Goal: Task Accomplishment & Management: Complete application form

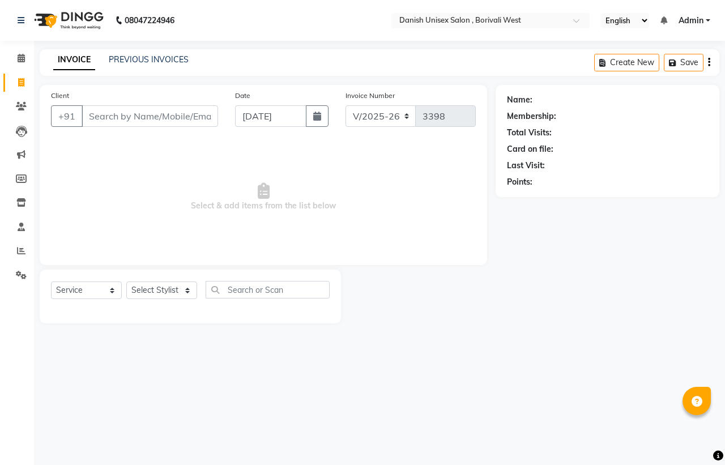
select select "6929"
select select "service"
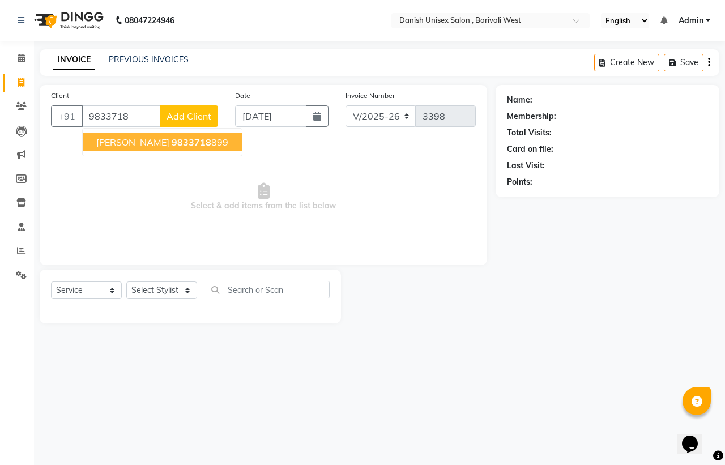
click at [140, 133] on button "[PERSON_NAME] 9833718 899" at bounding box center [162, 142] width 159 height 18
type input "9833718899"
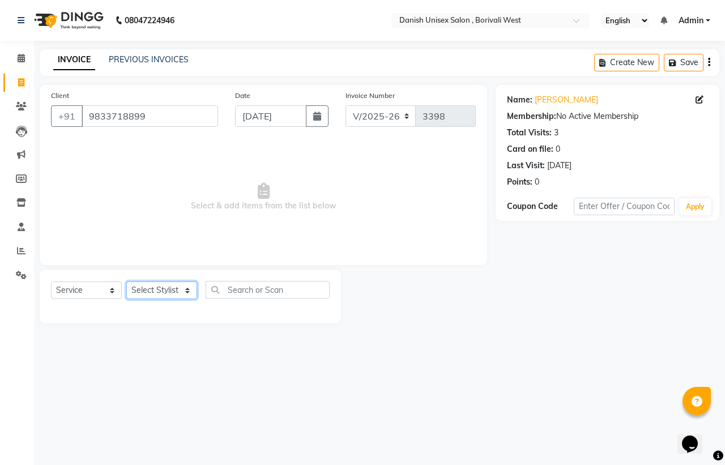
click at [160, 283] on select "Select Stylist [PERSON_NAME] [PERSON_NAME] kajal [PERSON_NAME] [PERSON_NAME] [P…" at bounding box center [161, 290] width 71 height 18
select select "89255"
click at [126, 281] on select "Select Stylist [PERSON_NAME] [PERSON_NAME] kajal [PERSON_NAME] [PERSON_NAME] [P…" at bounding box center [161, 290] width 71 height 18
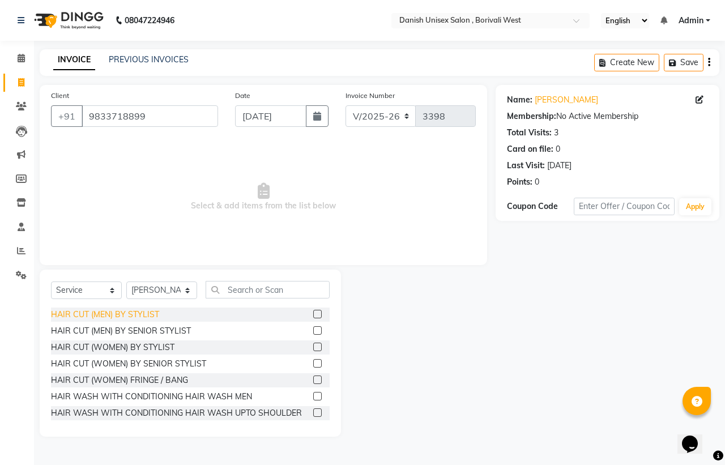
click at [156, 315] on div "HAIR CUT (MEN) BY STYLIST" at bounding box center [105, 314] width 108 height 12
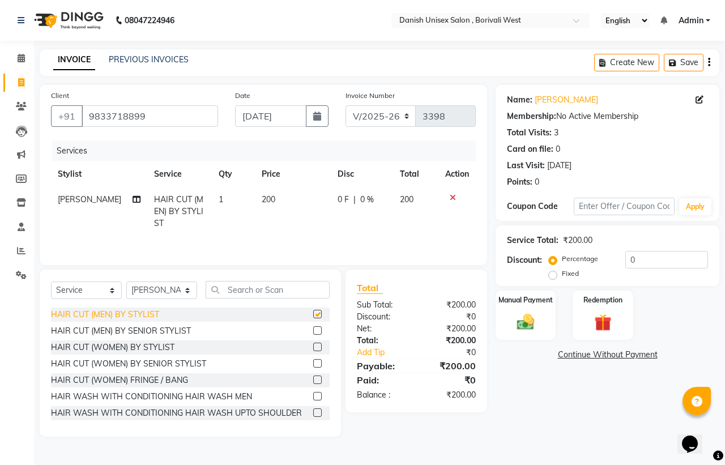
checkbox input "false"
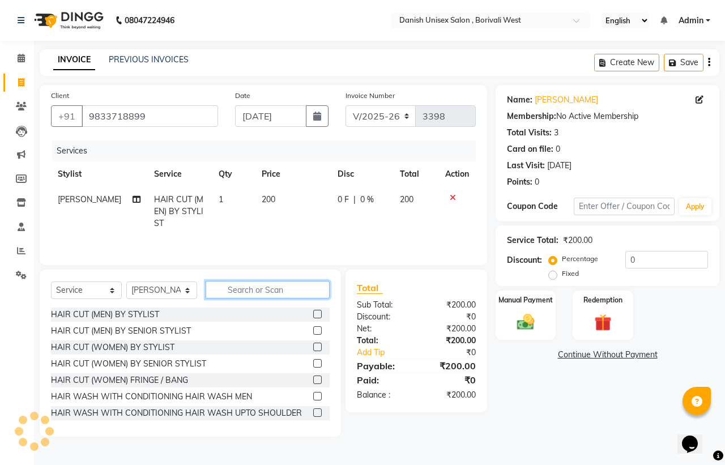
click at [247, 297] on input "text" at bounding box center [267, 290] width 124 height 18
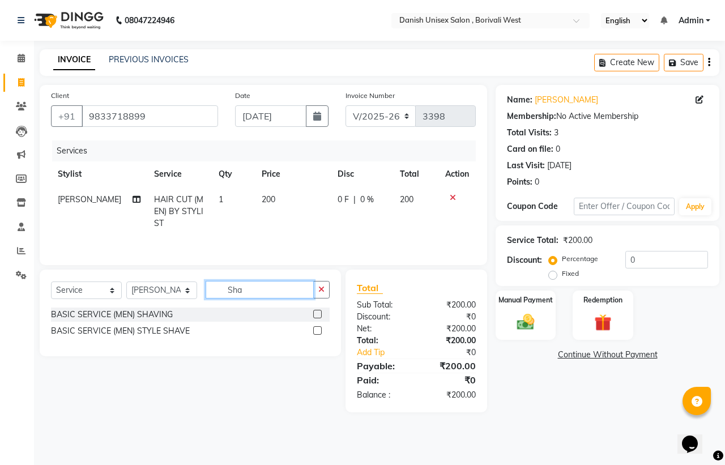
type input "Sha"
click at [318, 330] on label at bounding box center [317, 330] width 8 height 8
click at [318, 330] on input "checkbox" at bounding box center [316, 330] width 7 height 7
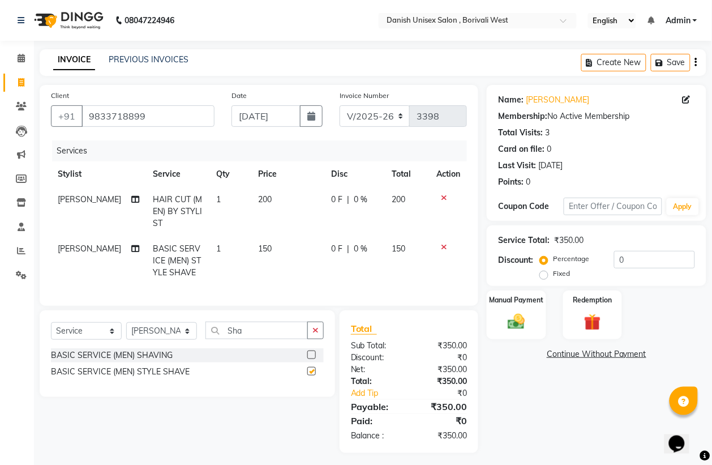
checkbox input "false"
drag, startPoint x: 496, startPoint y: 307, endPoint x: 502, endPoint y: 312, distance: 6.8
click at [497, 307] on div "Manual Payment" at bounding box center [517, 314] width 62 height 51
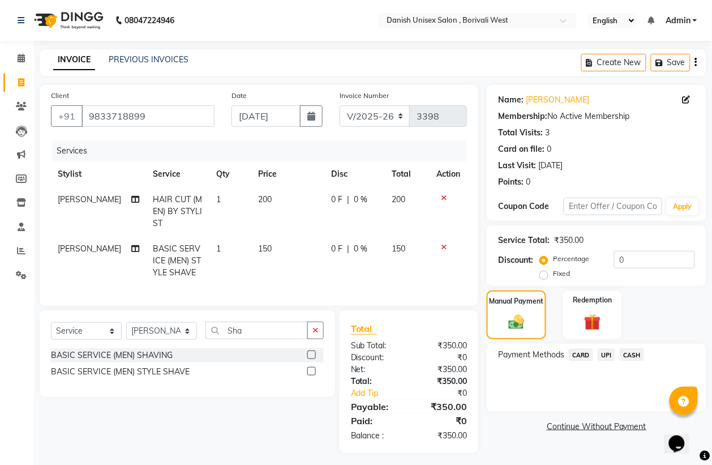
click at [630, 358] on span "CASH" at bounding box center [632, 354] width 24 height 13
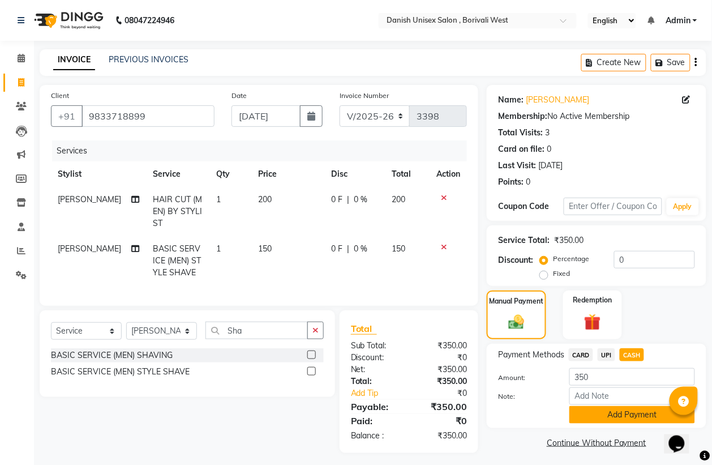
click at [624, 416] on button "Add Payment" at bounding box center [632, 415] width 126 height 18
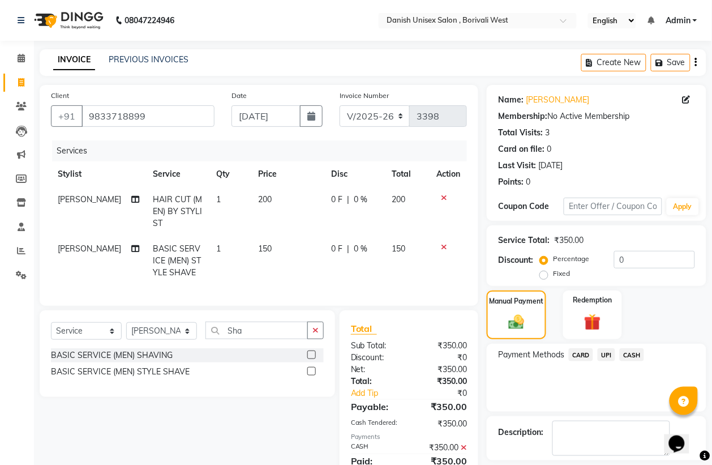
scroll to position [57, 0]
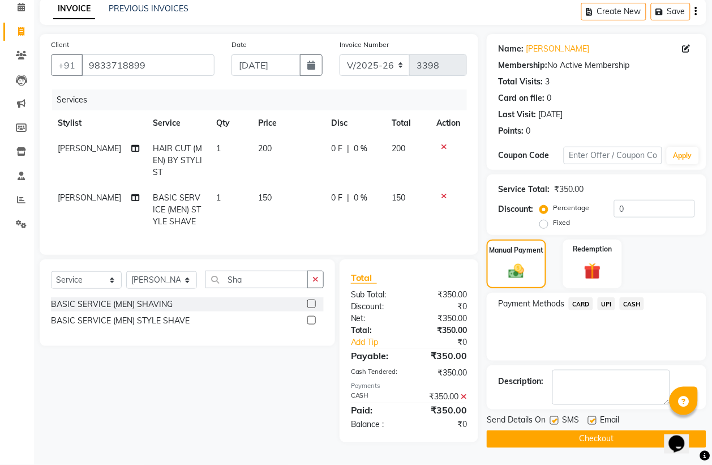
click at [601, 430] on button "Checkout" at bounding box center [597, 439] width 220 height 18
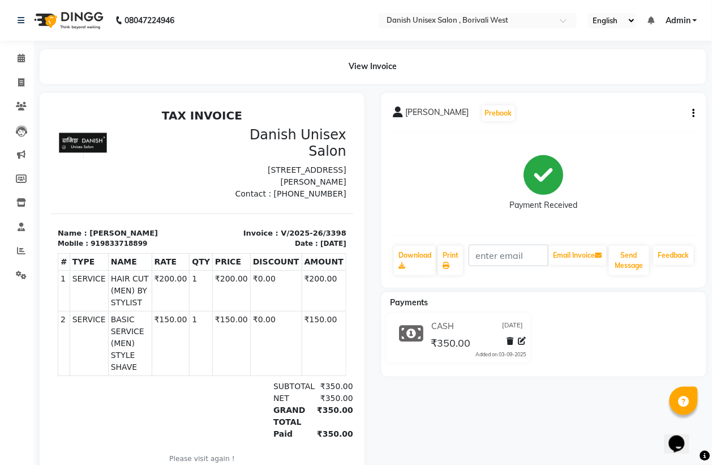
scroll to position [49, 0]
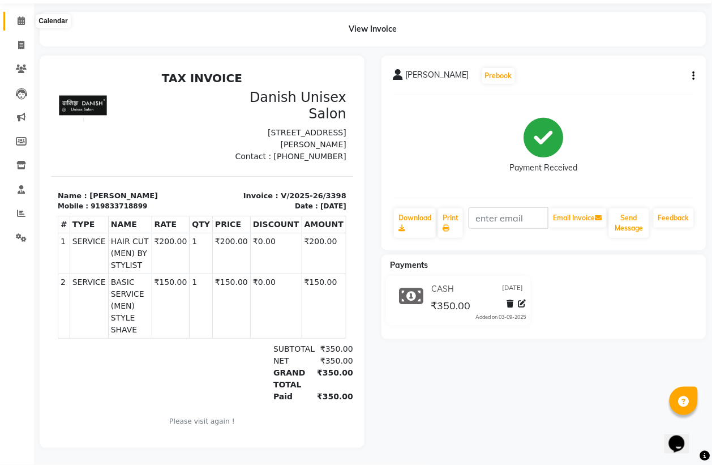
click at [22, 16] on icon at bounding box center [21, 20] width 7 height 8
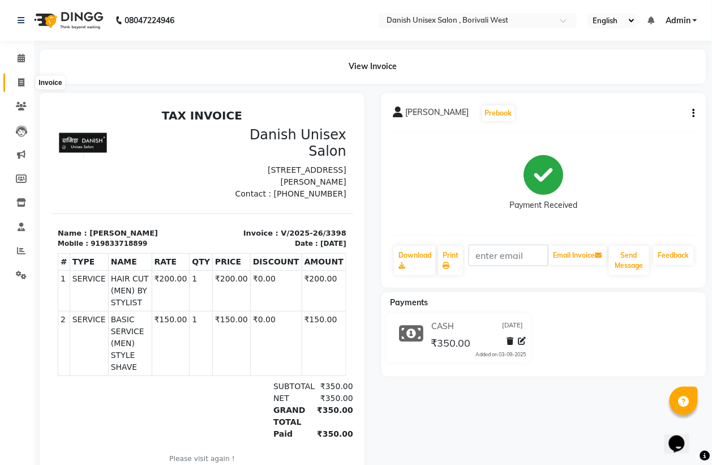
click at [20, 78] on icon at bounding box center [21, 82] width 6 height 8
select select "service"
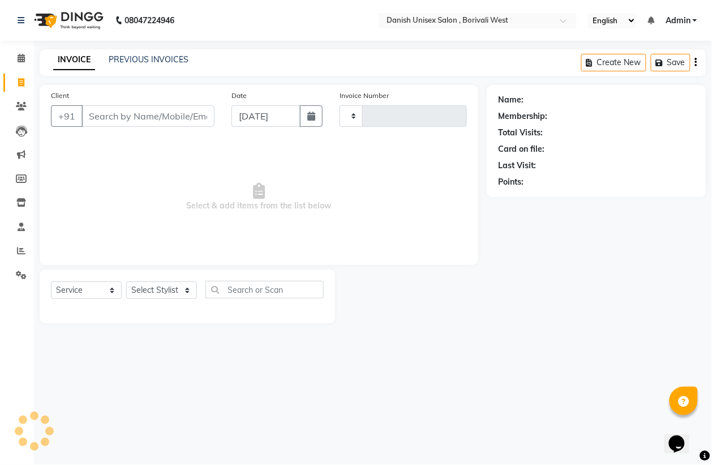
type input "3399"
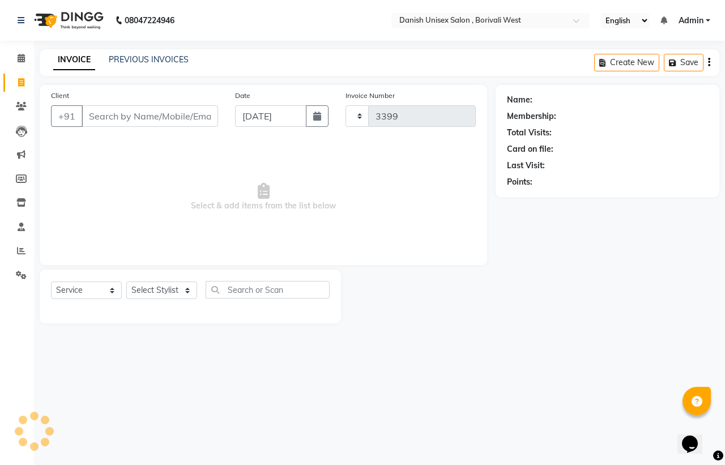
select select "6929"
click at [164, 65] on div "PREVIOUS INVOICES" at bounding box center [149, 60] width 80 height 12
click at [161, 57] on link "PREVIOUS INVOICES" at bounding box center [149, 59] width 80 height 10
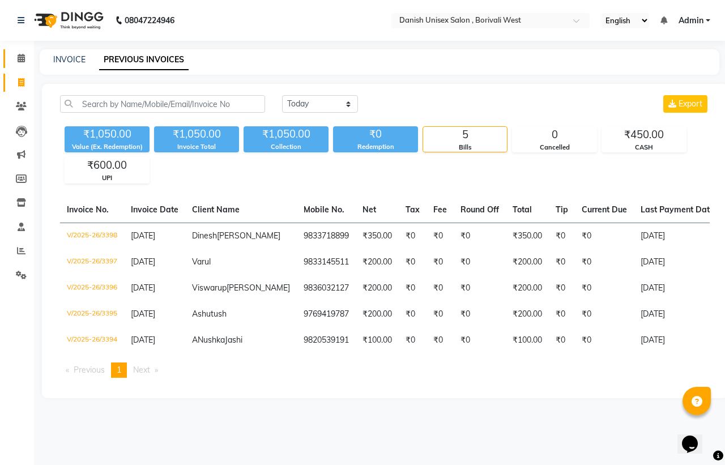
click at [21, 55] on icon at bounding box center [21, 58] width 7 height 8
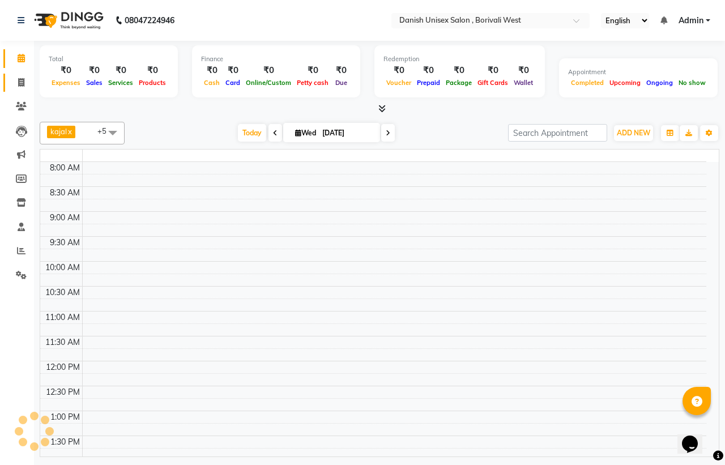
click at [20, 82] on icon at bounding box center [21, 82] width 6 height 8
select select "service"
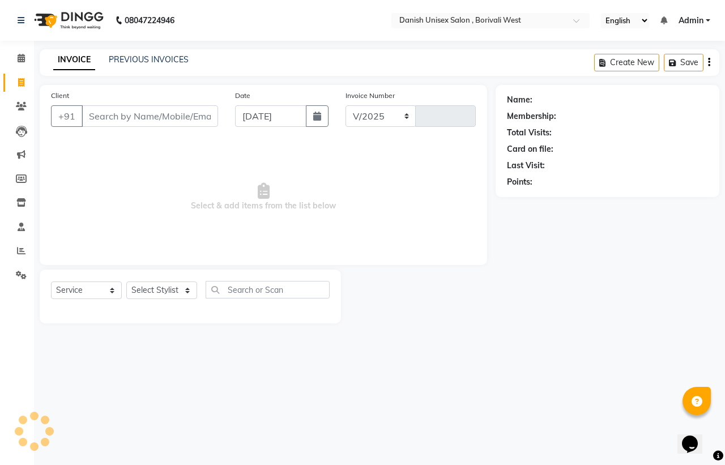
select select "6929"
type input "3399"
click at [222, 109] on div "Client +91" at bounding box center [134, 112] width 184 height 46
click at [17, 245] on span at bounding box center [21, 251] width 20 height 13
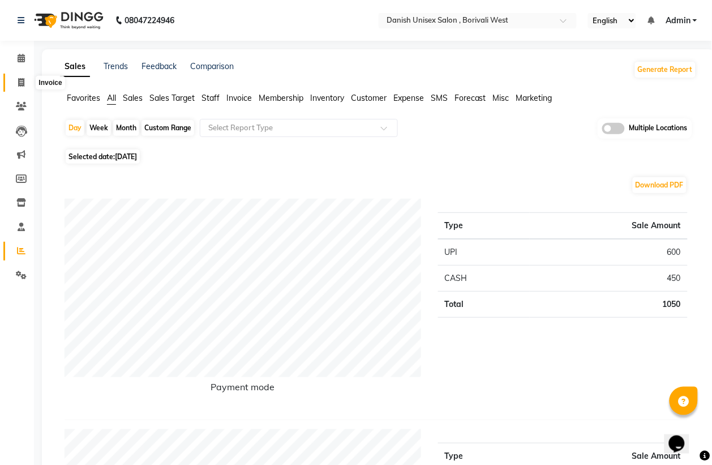
click at [15, 75] on link "Invoice" at bounding box center [16, 83] width 27 height 19
select select "service"
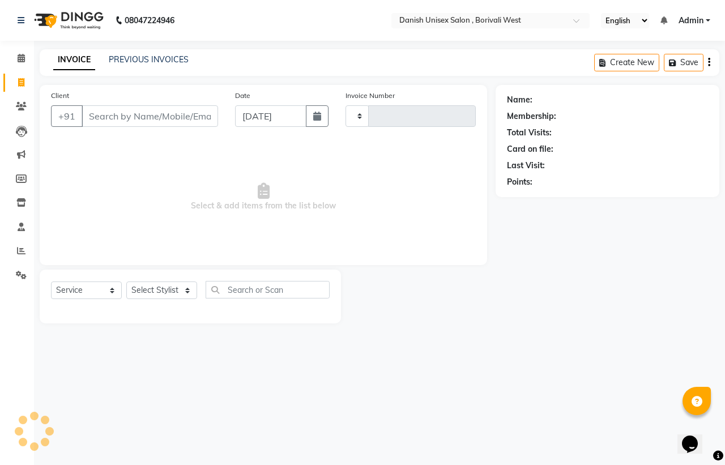
type input "3399"
select select "6929"
click at [166, 119] on input "Client" at bounding box center [150, 116] width 136 height 22
click at [110, 119] on input "Client" at bounding box center [150, 116] width 136 height 22
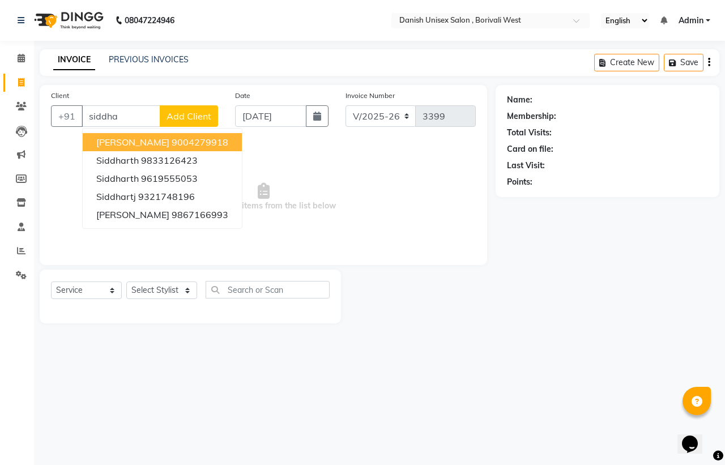
click at [172, 140] on ngb-highlight "9004279918" at bounding box center [200, 141] width 57 height 11
type input "9004279918"
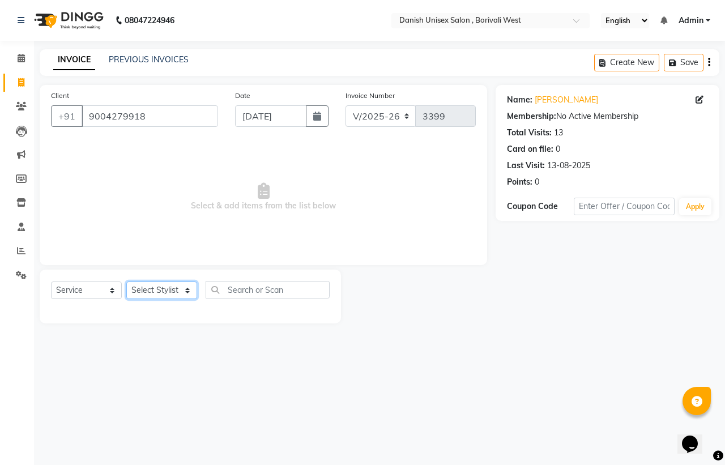
click at [186, 294] on select "Select Stylist [PERSON_NAME] [PERSON_NAME] kajal [PERSON_NAME] [PERSON_NAME] [P…" at bounding box center [161, 290] width 71 height 18
select select "54584"
click at [126, 281] on select "Select Stylist [PERSON_NAME] [PERSON_NAME] kajal [PERSON_NAME] [PERSON_NAME] [P…" at bounding box center [161, 290] width 71 height 18
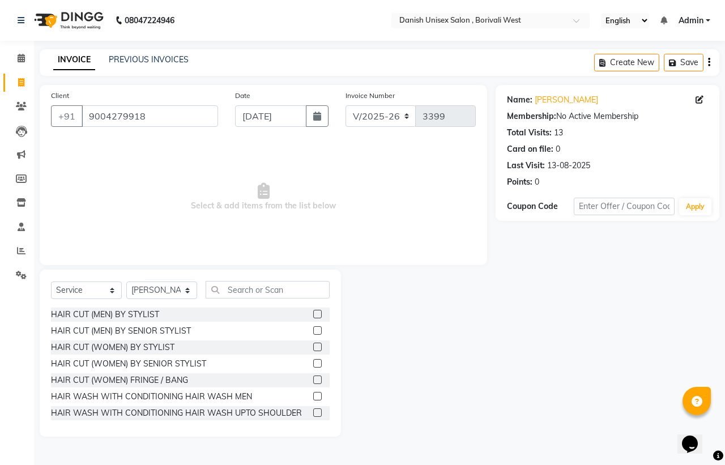
click at [313, 314] on label at bounding box center [317, 314] width 8 height 8
click at [313, 314] on input "checkbox" at bounding box center [316, 314] width 7 height 7
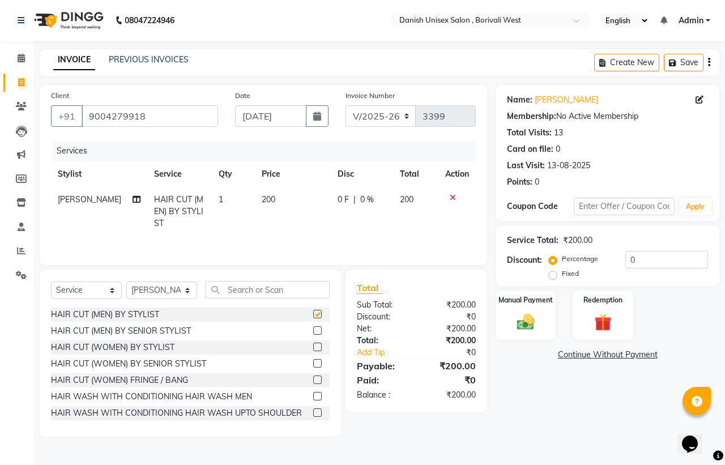
checkbox input "false"
click at [287, 298] on input "text" at bounding box center [267, 290] width 124 height 18
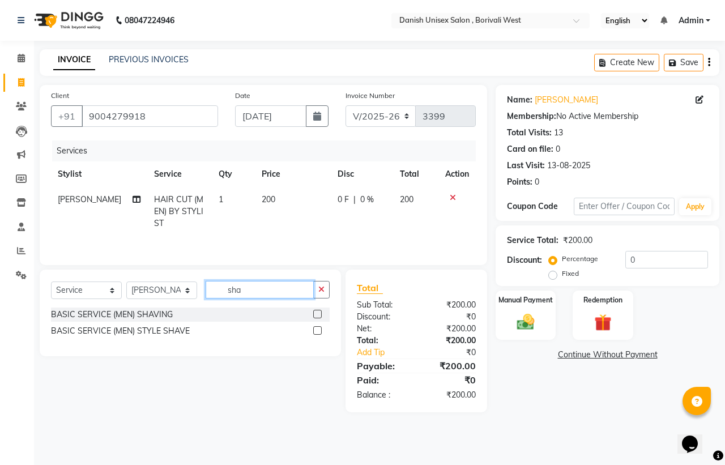
type input "sha"
click at [318, 317] on label at bounding box center [317, 314] width 8 height 8
click at [318, 317] on input "checkbox" at bounding box center [316, 314] width 7 height 7
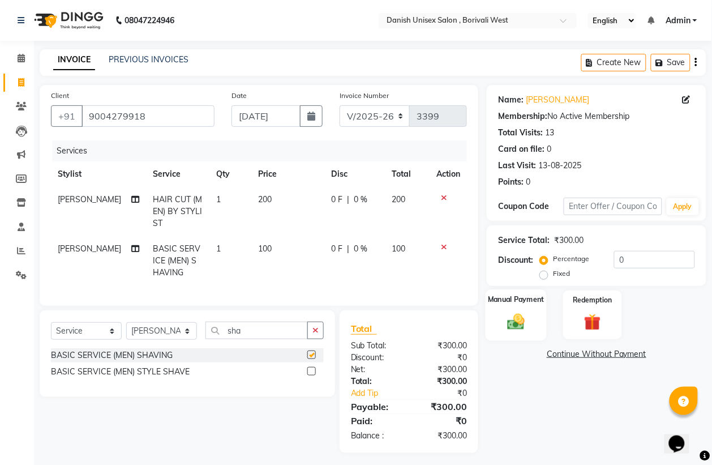
checkbox input "false"
click at [522, 309] on div "Manual Payment" at bounding box center [517, 314] width 62 height 51
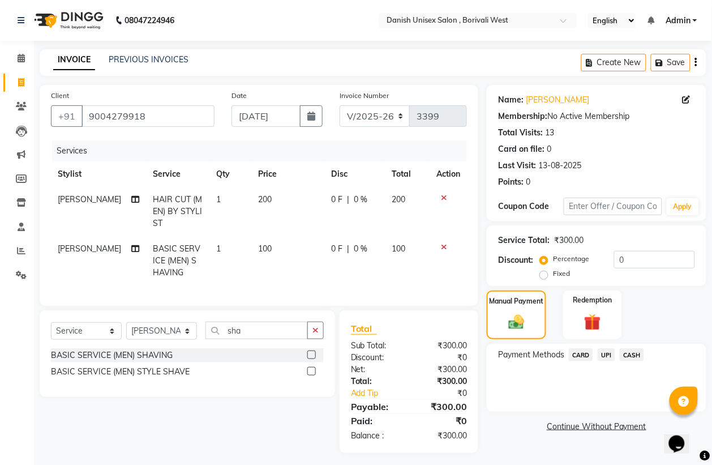
click at [638, 354] on span "CASH" at bounding box center [632, 354] width 24 height 13
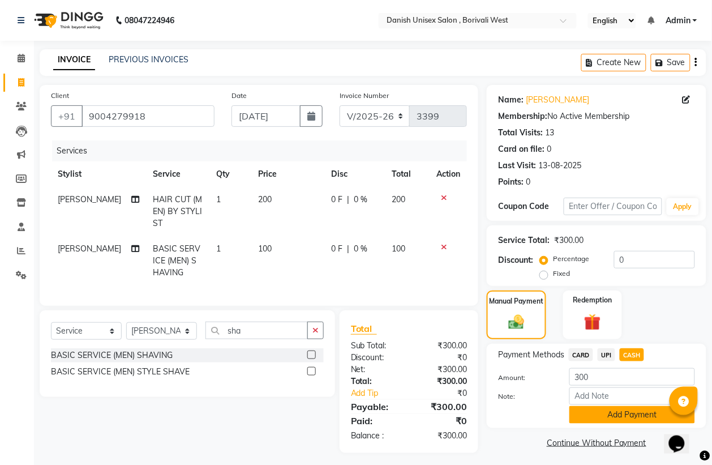
click at [635, 409] on button "Add Payment" at bounding box center [632, 415] width 126 height 18
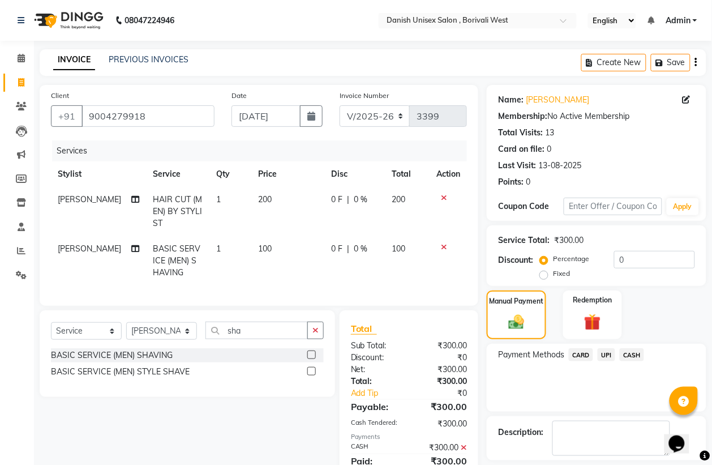
scroll to position [57, 0]
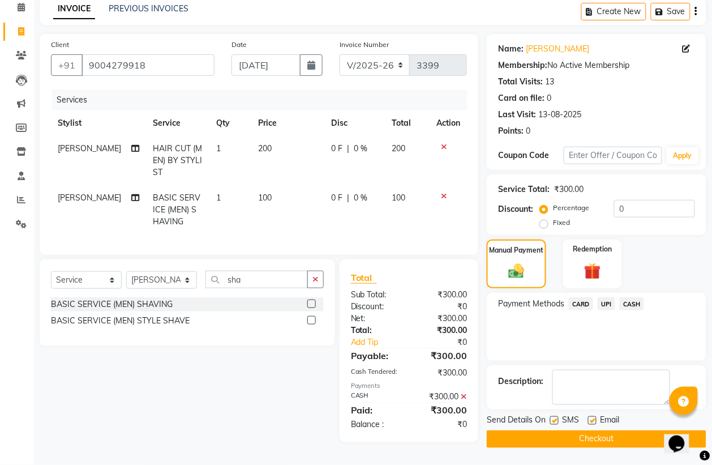
click at [600, 430] on button "Checkout" at bounding box center [597, 439] width 220 height 18
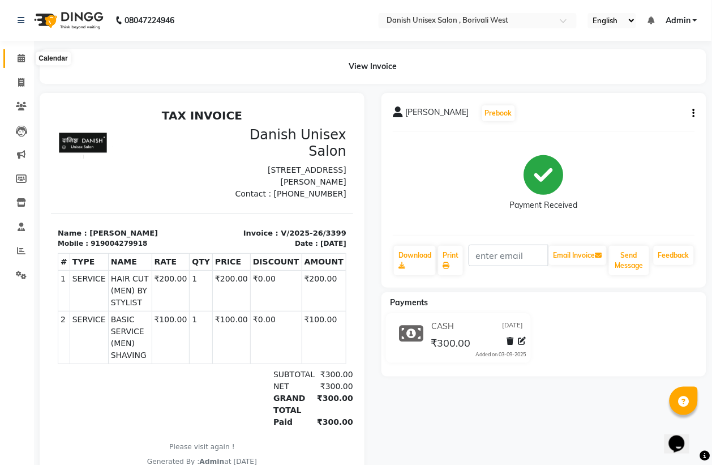
click at [23, 60] on icon at bounding box center [21, 58] width 7 height 8
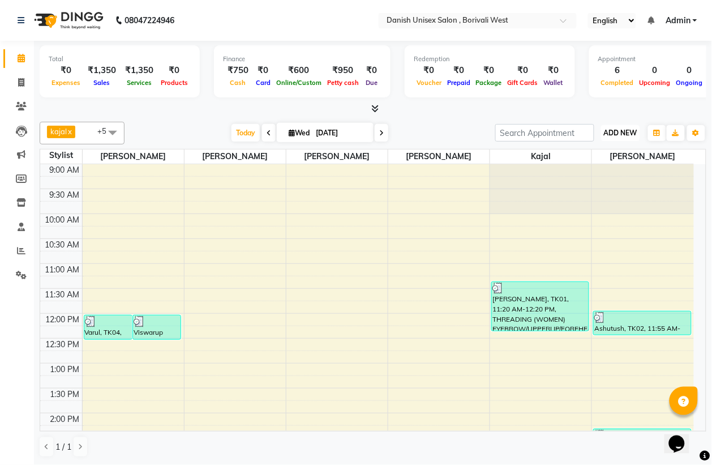
click at [617, 134] on span "ADD NEW" at bounding box center [620, 132] width 33 height 8
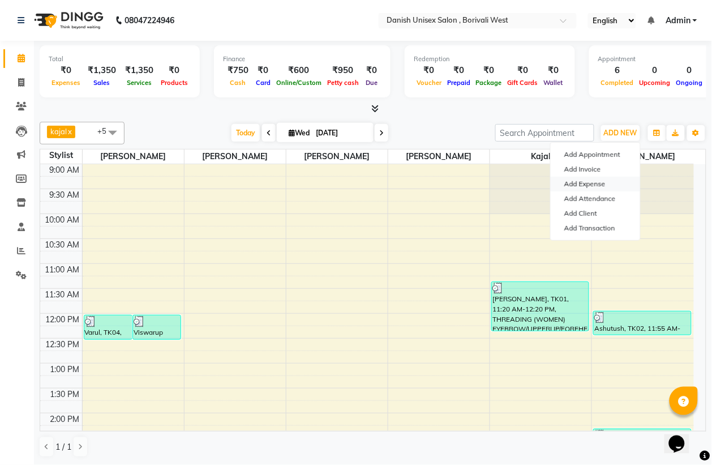
click at [592, 179] on link "Add Expense" at bounding box center [595, 184] width 89 height 15
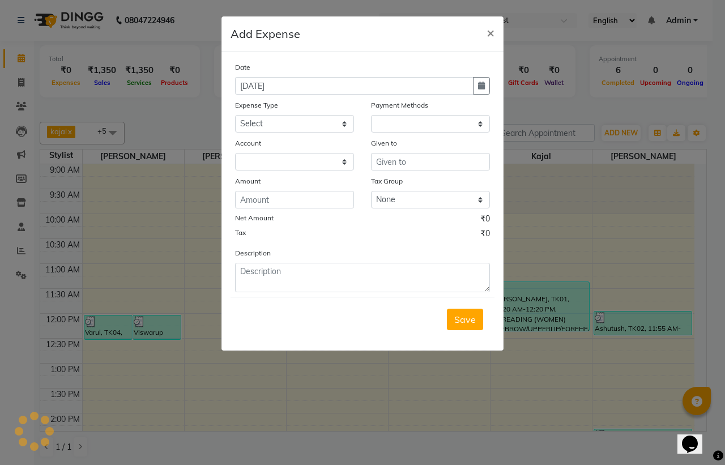
select select "1"
select select "5994"
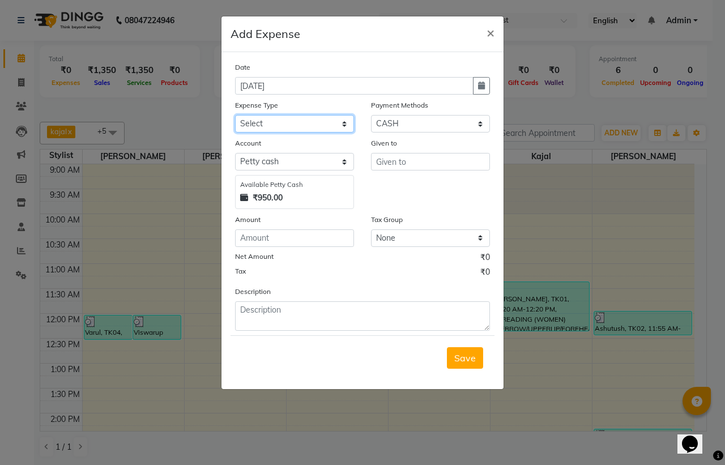
click at [323, 123] on select "Select Advance Salary Bank charges Car maintenance Cash transfer to bank Cash t…" at bounding box center [294, 124] width 119 height 18
select select "24"
click at [235, 115] on select "Select Advance Salary Bank charges Car maintenance Cash transfer to bank Cash t…" at bounding box center [294, 124] width 119 height 18
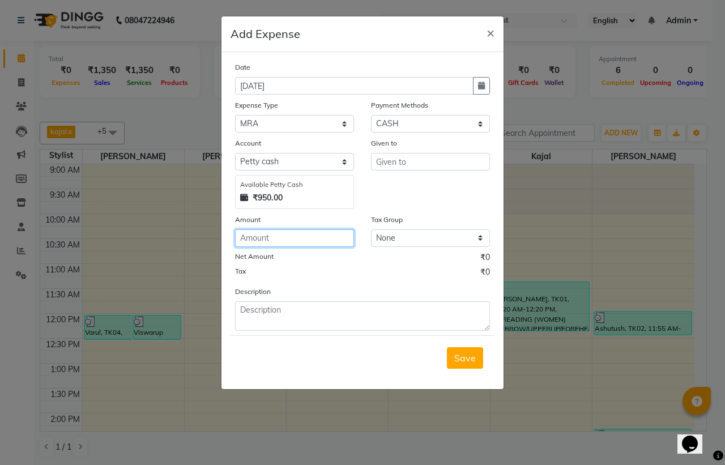
click at [286, 235] on input "number" at bounding box center [294, 238] width 119 height 18
type input "3"
type input "400"
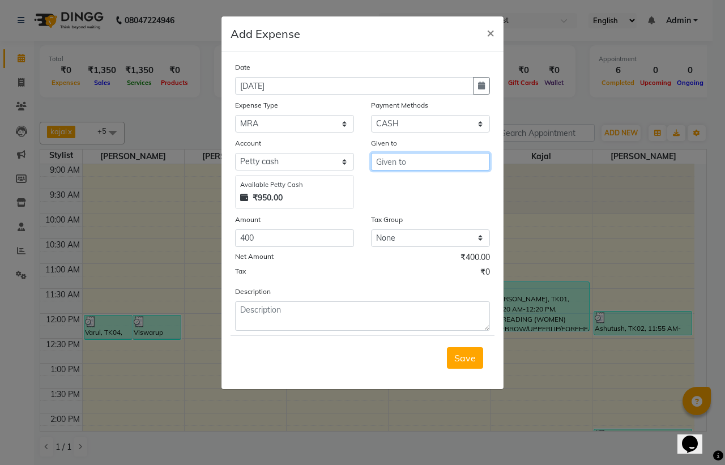
click at [463, 162] on input "text" at bounding box center [430, 162] width 119 height 18
click at [444, 179] on ngb-highlight "[PERSON_NAME]" at bounding box center [415, 184] width 61 height 11
type input "[PERSON_NAME]"
click at [467, 355] on span "Save" at bounding box center [465, 357] width 22 height 11
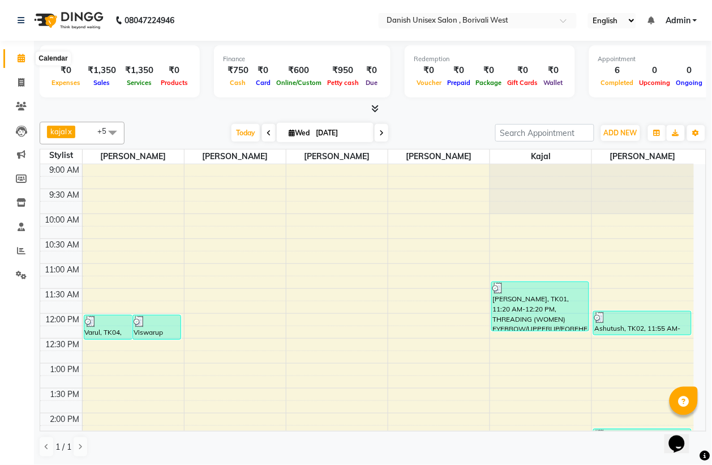
click at [19, 60] on icon at bounding box center [21, 58] width 7 height 8
click at [18, 76] on span at bounding box center [21, 82] width 20 height 13
select select "service"
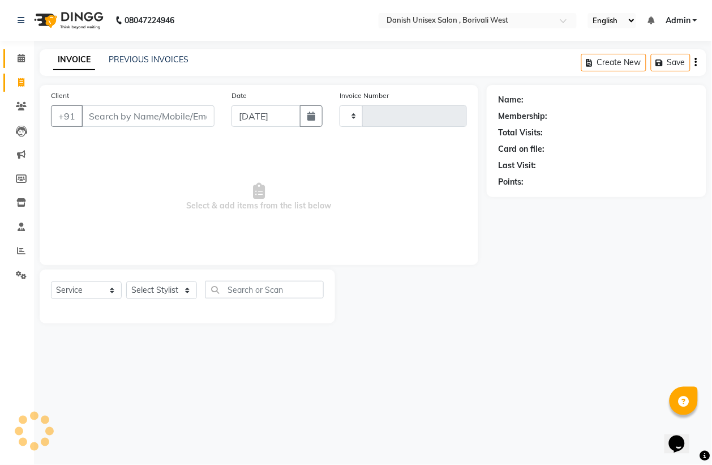
type input "3400"
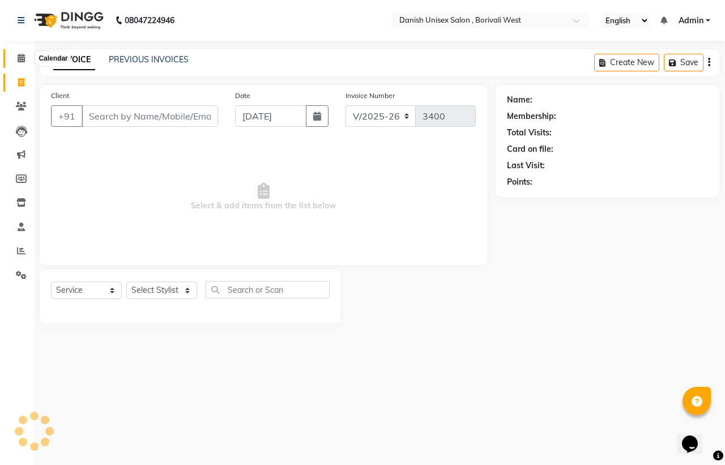
click at [20, 61] on icon at bounding box center [21, 58] width 7 height 8
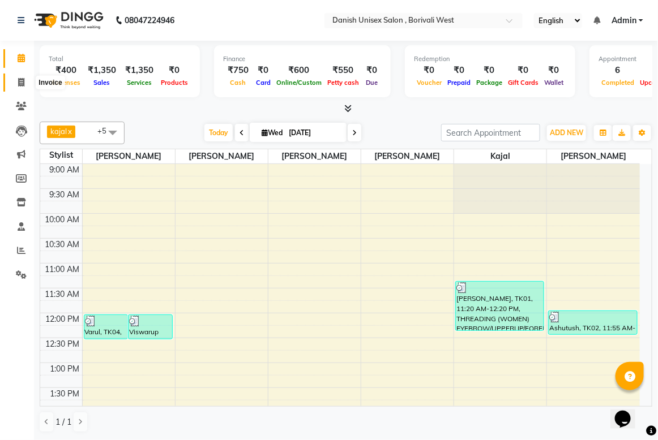
click at [20, 81] on icon at bounding box center [21, 82] width 6 height 8
select select "service"
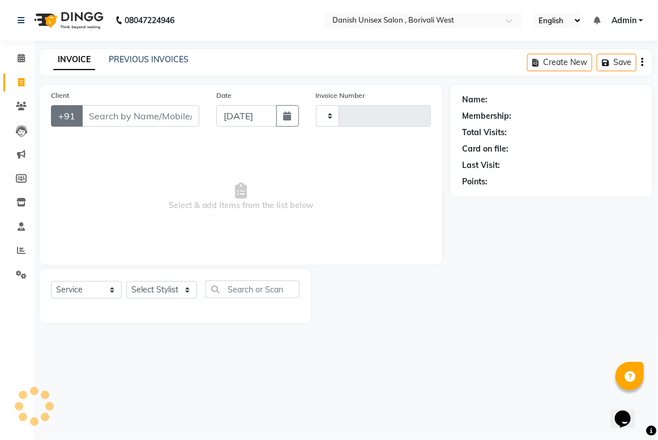
type input "3400"
select select "6929"
click at [86, 110] on input "Client" at bounding box center [141, 116] width 118 height 22
drag, startPoint x: 96, startPoint y: 106, endPoint x: 125, endPoint y: 134, distance: 40.0
click at [96, 115] on input "Client" at bounding box center [141, 116] width 118 height 22
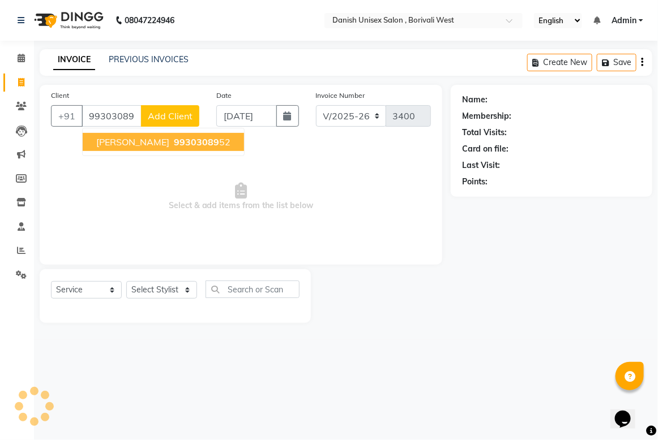
type input "9930308952"
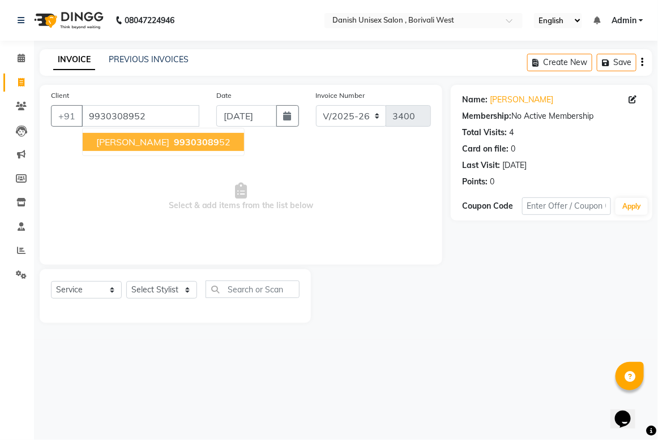
click at [174, 137] on span "99303089" at bounding box center [196, 141] width 45 height 11
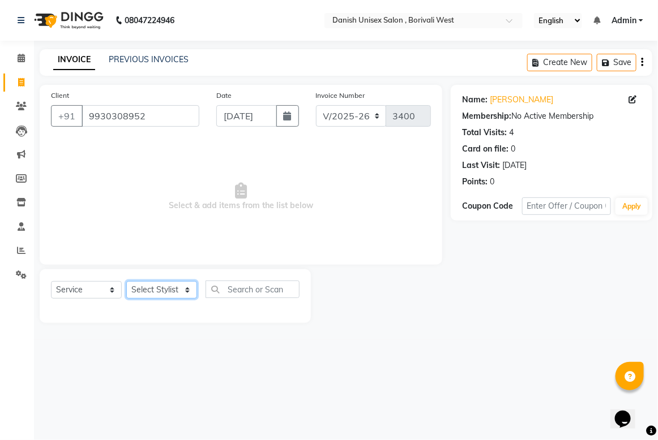
click at [178, 286] on select "Select Stylist [PERSON_NAME] [PERSON_NAME] kajal [PERSON_NAME] [PERSON_NAME] [P…" at bounding box center [161, 290] width 71 height 18
select select "57771"
click at [126, 281] on select "Select Stylist [PERSON_NAME] [PERSON_NAME] kajal [PERSON_NAME] [PERSON_NAME] [P…" at bounding box center [161, 290] width 71 height 18
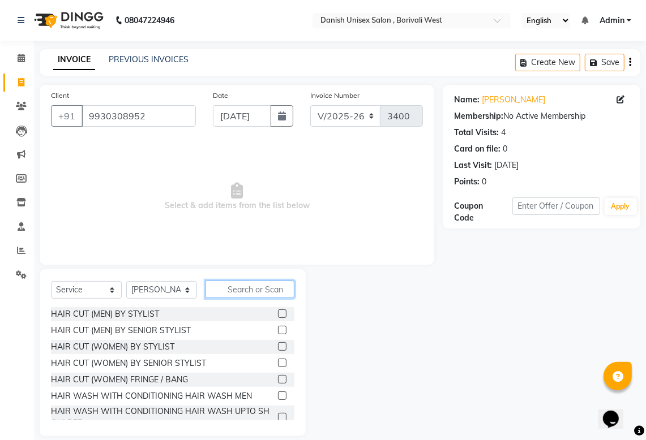
click at [230, 289] on input "text" at bounding box center [249, 290] width 89 height 18
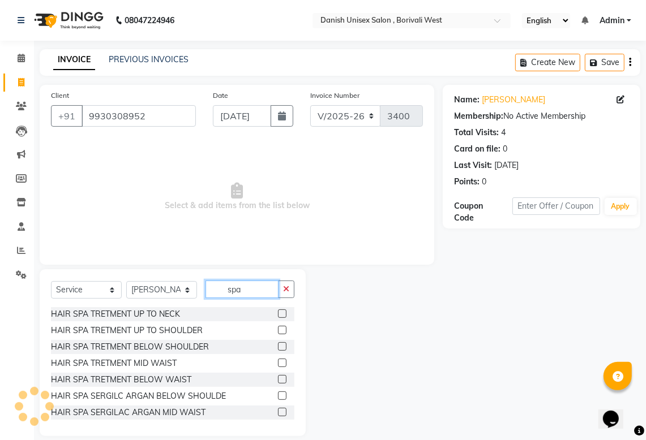
type input "spa"
click at [278, 333] on label at bounding box center [282, 330] width 8 height 8
click at [278, 333] on input "checkbox" at bounding box center [281, 330] width 7 height 7
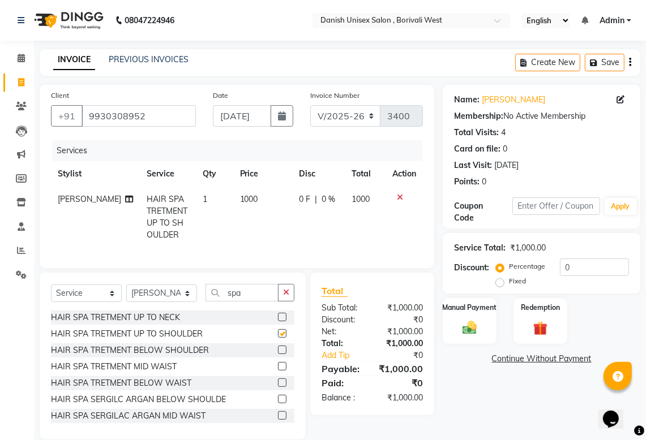
checkbox input "false"
click at [400, 195] on icon at bounding box center [400, 198] width 6 height 8
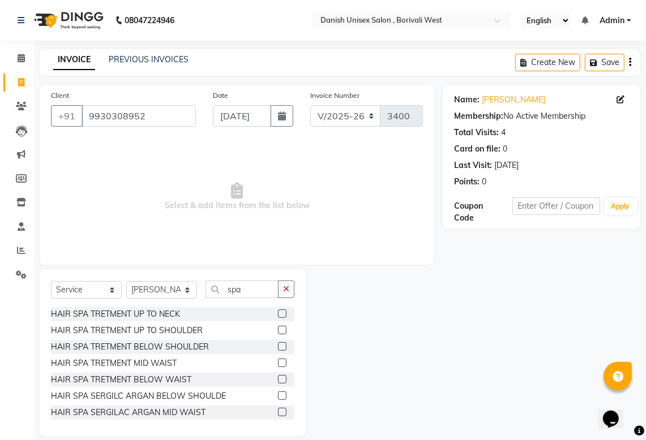
click at [278, 348] on label at bounding box center [282, 346] width 8 height 8
click at [278, 348] on input "checkbox" at bounding box center [281, 347] width 7 height 7
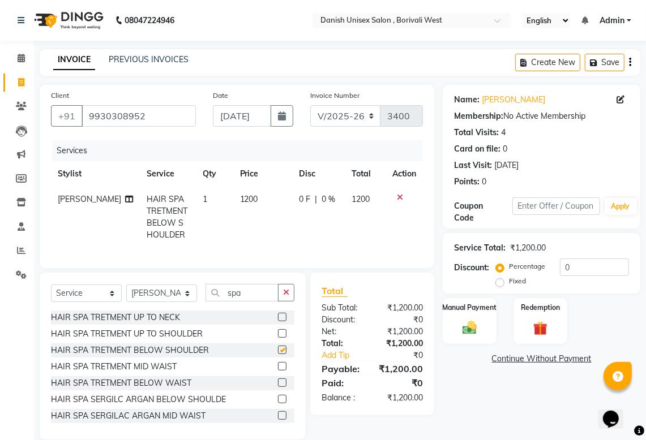
checkbox input "false"
click at [482, 332] on div "Manual Payment" at bounding box center [469, 321] width 55 height 48
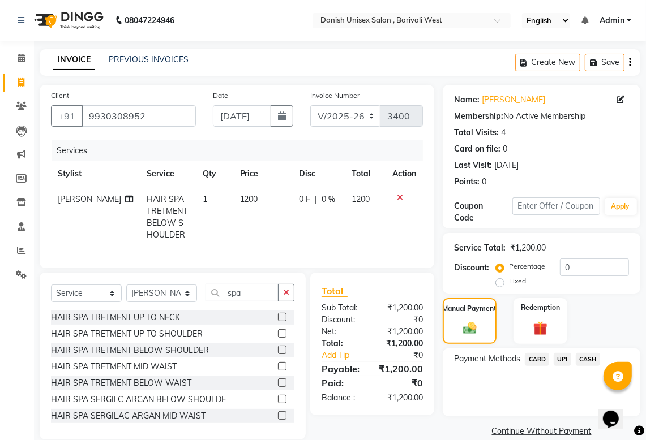
click at [567, 360] on span "UPI" at bounding box center [563, 359] width 18 height 13
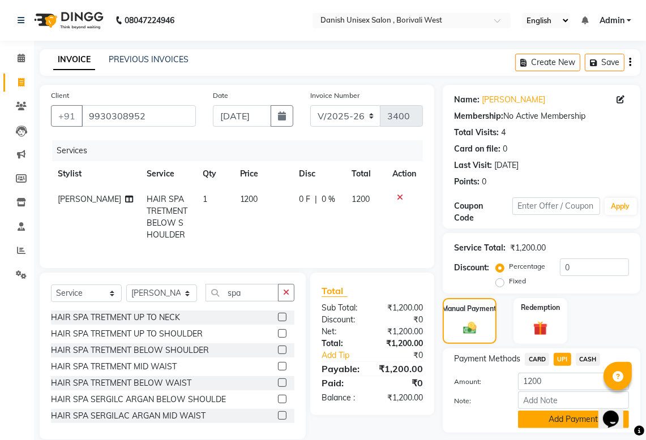
click at [586, 413] on button "Add Payment" at bounding box center [573, 420] width 111 height 18
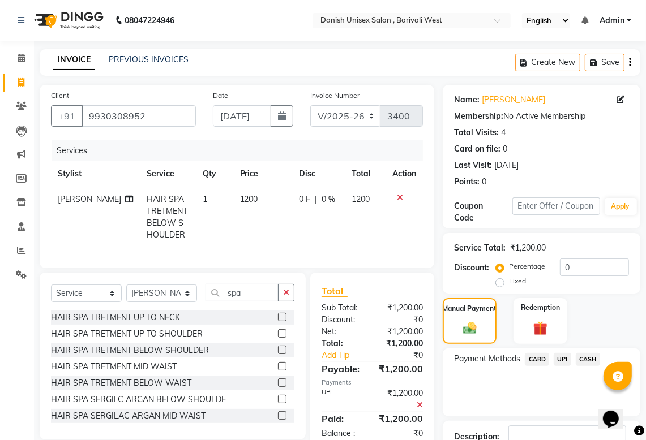
scroll to position [80, 0]
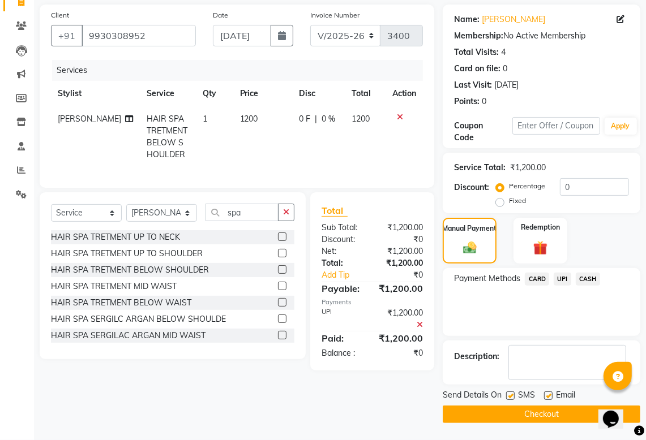
drag, startPoint x: 545, startPoint y: 418, endPoint x: 545, endPoint y: 408, distance: 9.6
click at [545, 417] on button "Checkout" at bounding box center [542, 415] width 198 height 18
